Goal: Navigation & Orientation: Find specific page/section

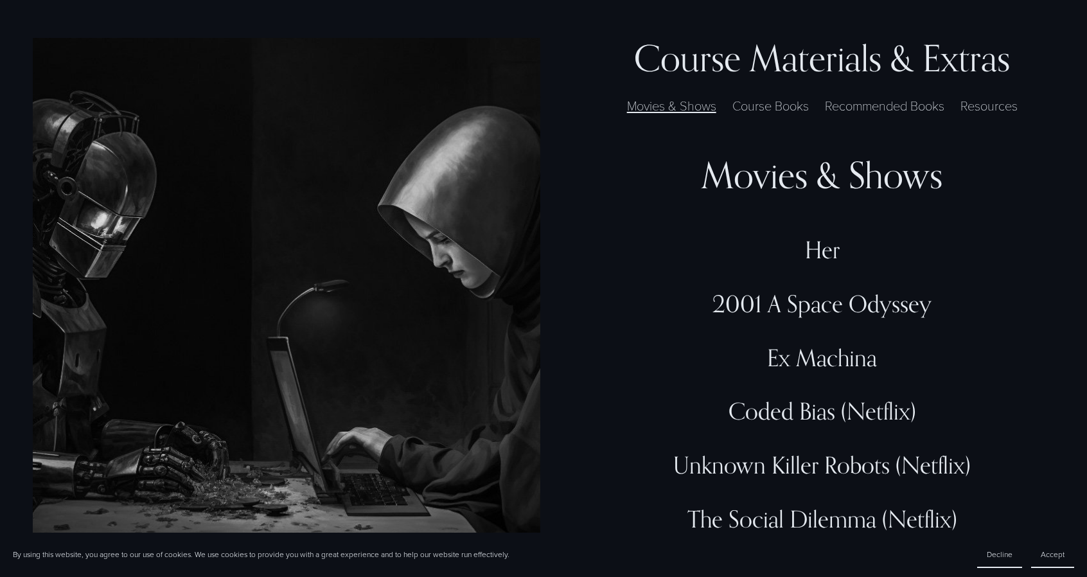
scroll to position [3734, 0]
click at [990, 106] on label "Resources" at bounding box center [989, 105] width 70 height 19
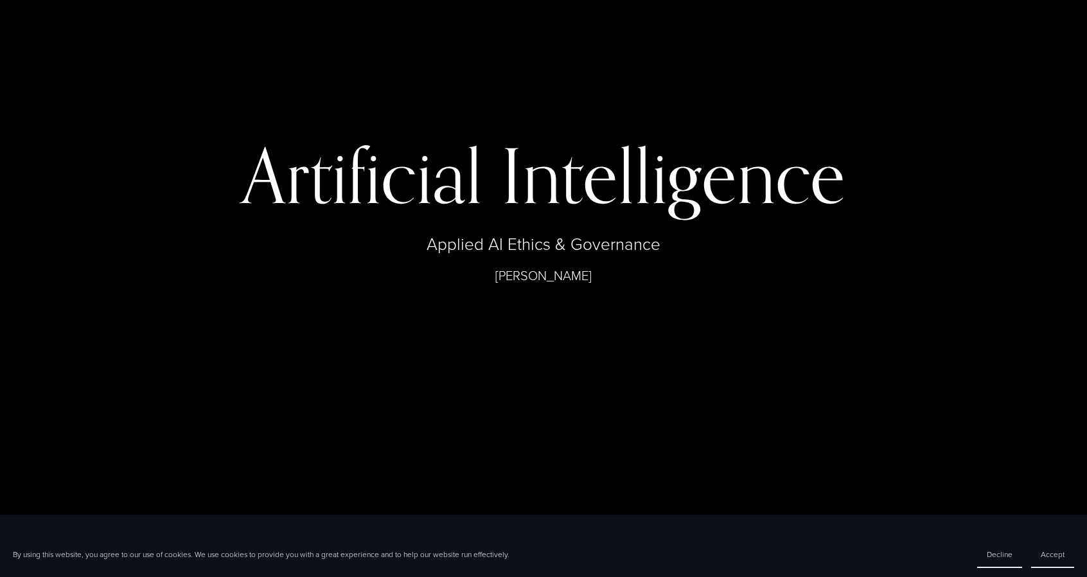
scroll to position [0, 0]
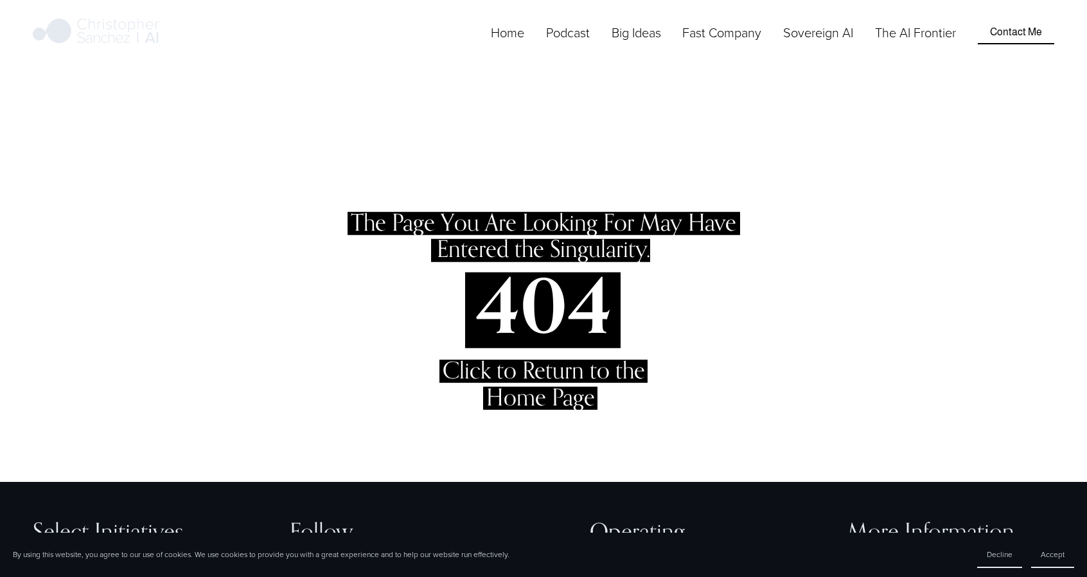
click at [553, 391] on span "Click to Return to the Home Page" at bounding box center [544, 383] width 202 height 55
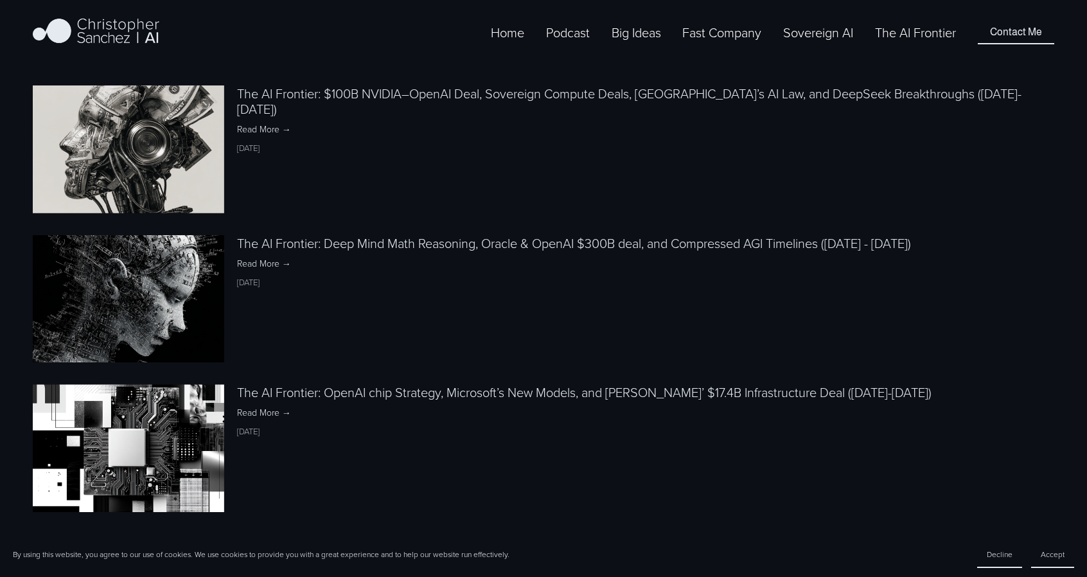
scroll to position [1459, 0]
